Goal: Book appointment/travel/reservation

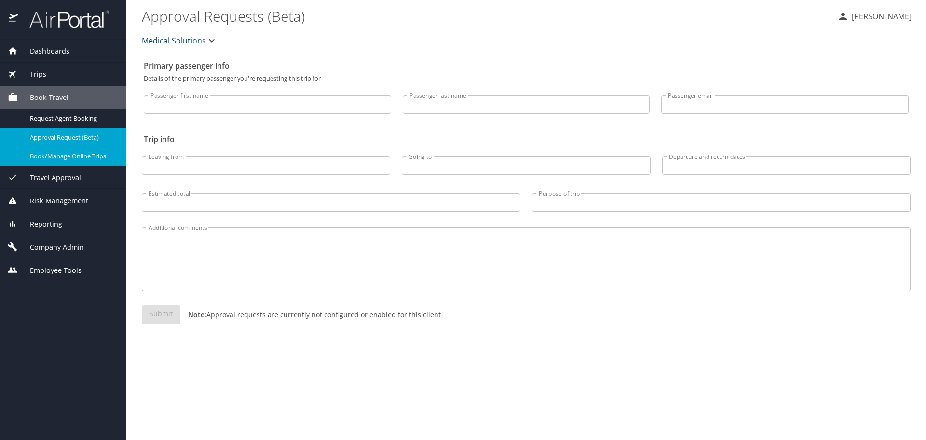
click at [71, 158] on span "Book/Manage Online Trips" at bounding box center [72, 156] width 85 height 9
click at [896, 19] on p "[PERSON_NAME]" at bounding box center [880, 17] width 63 height 12
click at [73, 153] on div at bounding box center [463, 220] width 926 height 440
click at [77, 152] on span "Book/Manage Online Trips" at bounding box center [72, 156] width 85 height 9
